Goal: Find specific page/section: Find specific page/section

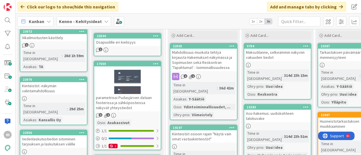
click at [100, 20] on div "Kenno - Kehitysideat" at bounding box center [83, 21] width 55 height 10
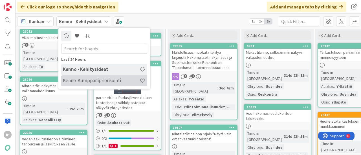
click at [85, 78] on h4 "Kenno-Kumppanipriorisointi" at bounding box center [101, 81] width 77 height 6
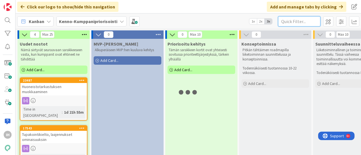
click at [290, 25] on input "text" at bounding box center [299, 21] width 42 height 10
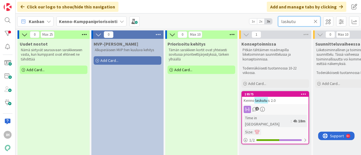
type input "laskutu"
click at [262, 98] on mark "laskutu" at bounding box center [261, 100] width 14 height 6
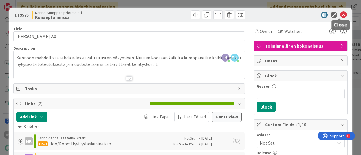
click at [340, 15] on icon at bounding box center [343, 15] width 7 height 7
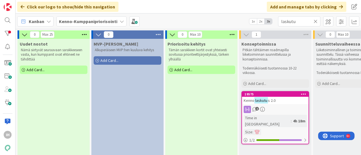
click at [314, 21] on icon at bounding box center [315, 21] width 4 height 5
